Goal: Task Accomplishment & Management: Manage account settings

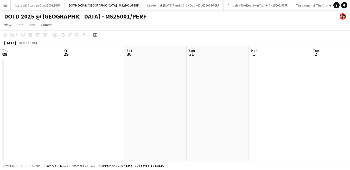
scroll to position [0, 201]
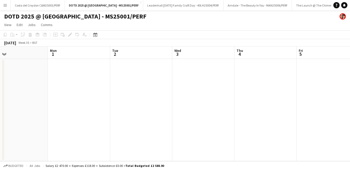
click at [3, 5] on app-icon "Menu" at bounding box center [5, 5] width 4 height 4
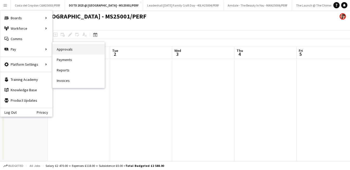
click at [69, 46] on link "Approvals" at bounding box center [79, 49] width 52 height 10
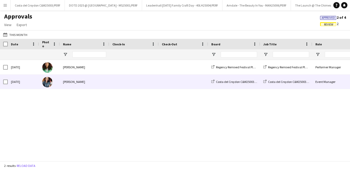
click at [210, 81] on div "Costa del Croydon C&W25003/PERF" at bounding box center [234, 81] width 52 height 14
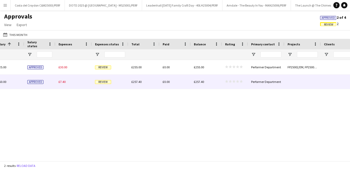
click at [105, 79] on div "Review" at bounding box center [110, 81] width 36 height 14
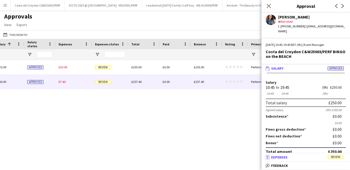
click at [276, 155] on span "Expenses" at bounding box center [279, 157] width 16 height 5
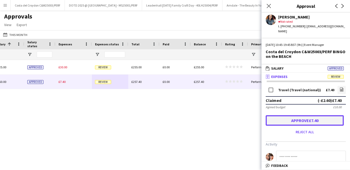
click at [297, 116] on button "Approve £7.40" at bounding box center [305, 120] width 78 height 10
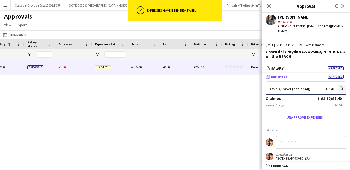
click at [106, 68] on span "Review" at bounding box center [103, 67] width 16 height 4
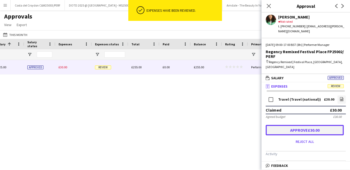
click at [320, 125] on button "Approve £30.00" at bounding box center [305, 130] width 78 height 10
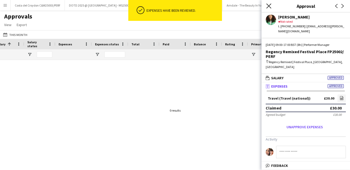
click at [267, 5] on icon "Close pop-in" at bounding box center [268, 5] width 5 height 5
